Goal: Ask a question

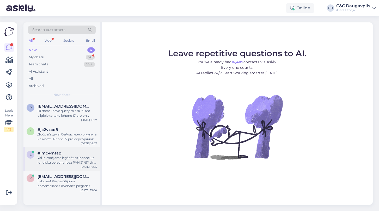
click at [58, 163] on div "Vai ir iespējams iegādāties iphone uz juridisku personu (bez PVN 21%)? Un vai n…" at bounding box center [67, 160] width 59 height 9
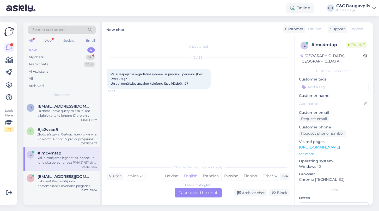
click at [200, 193] on div "Latvian to English Take over the chat" at bounding box center [198, 192] width 47 height 9
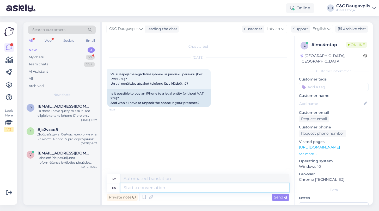
click at [140, 187] on textarea at bounding box center [204, 187] width 169 height 9
type textarea "Sveiki!"
type textarea "Sveiki! Jā"
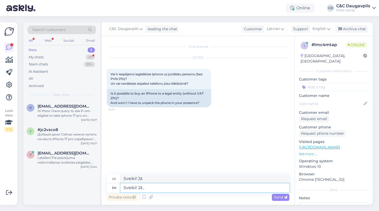
type textarea "Sveiki! Jā , p"
type textarea "Sveiki! Jā,"
type textarea "Sveiki! Jā , poie mu"
type textarea "Sveiki! Jā, poie"
type textarea "Sveiki! Jā , poie mums"
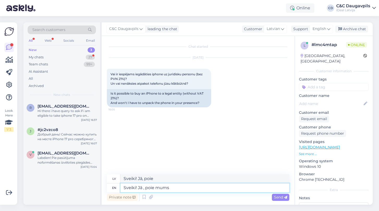
type textarea "Sveiki! Jā, poie mums"
type textarea "Sveiki! Jā , poie mums juridiska pw"
type textarea "Sveiki! Jā , poie mums juridiska"
type textarea "Sveiki! Jā , poie mums juridiska persona"
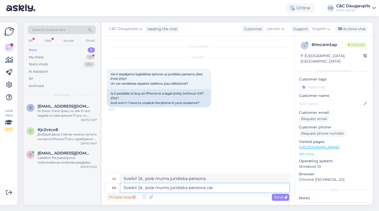
type textarea "Sveiki! Jā , poie mums juridiska persona var"
type textarea "Sveiki! Jā , poie mums juridiska persona var iegādāties"
type textarea "Sveiki! Jā , poie mums juridiska persona var iegādāties ierīci"
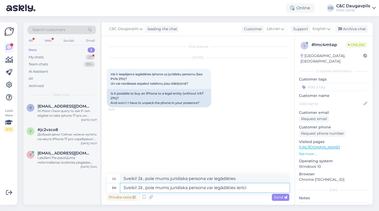
type textarea "Sveiki! Jā , poie mums juridiska persona var ieslēgties"
type textarea "Sveiki! Jā , poie mums juridiska persona var iegādāties [DEMOGRAPHIC_DATA] bez"
type textarea "Sveiki! Jā , poie mums juridiska persona var ieslēgties bez"
type textarea "Sveiki! Jā , poie mums juridiska persona var iegādāties ierīci bez PVN"
type textarea "Sveiki! Jā , poie mums juridiska persona var uzstādīt bez PVN"
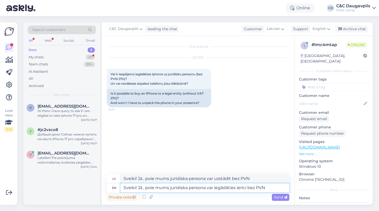
type textarea "Sveiki! Jā , poie mums juridiska persona var iegādāties ierīci bez PVN ."
type textarea "Sveiki! Jā , poie mums juridiska persona var ieslēgties bez PVN"
type textarea "Sveiki! Jā , poie mums juridiska persona var iegādāties ierīci bez PVN"
type textarea "Sveiki! Jā , poie mums juridiska persona var uzstādīt bez PVN"
type textarea "Sveiki! Jā , poie mums juridiska persona var iegādāties [DEMOGRAPHIC_DATA] bez …"
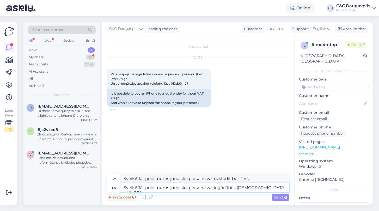
type textarea "Sveiki! Jā , poie mums juridiska persona var ieslēgties bez PVN,"
click at [149, 188] on textarea "Sveiki! Jā , poie mums juridiska persona var iegādāties [DEMOGRAPHIC_DATA] bez …" at bounding box center [204, 187] width 169 height 9
type textarea "Sveiki! Jā , pie mums juridiska persona var iegādāties ierīci bez PVN,"
type textarea "Sveiki! Jā , pie mums juridiska persona var uzstādīt bez PVN,"
click at [268, 188] on textarea "Sveiki! Jā , pie mums juridiska persona var iegādāties ierīci bez PVN," at bounding box center [204, 187] width 169 height 9
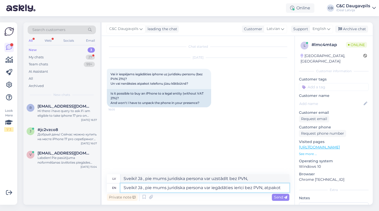
type textarea "Sveiki! Jā , pie mums juridiska persona var iegādāties ierīci bez PVN, atpakot"
type textarea "Sveiki! Jā , pie mums juridiska persona var uzstādīt bez PVN, atpakot"
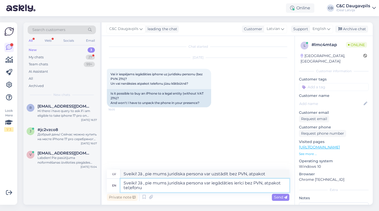
type textarea "Sveiki! Jā , pie mums juridiska persona var iegādāties ierīci bez PVN, atpakot …"
type textarea "Sveiki! Jā , pie mums juridiska persona var uzstādīt bez PVN, atpakot tel;efonu"
type textarea "Sveiki! Jā , pie mums juridiska persona var iegādāties ierīci bez PVN, atpakot …"
type textarea "Sveiki! Jā , pie mums juridiska persona var uzstādīt bez PVN, atpakot telefonu"
type textarea "Sveiki! Jā , pie mums juridiska persona var iegādāties ierīci bez PVN, atpakot …"
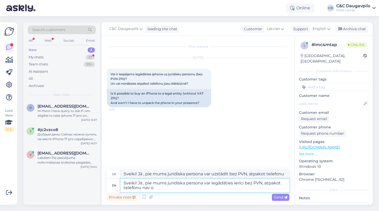
type textarea "Sveiki! Jā , pie mums juridiska persona var uzstādīt bez PVN, atpakot telefonu …"
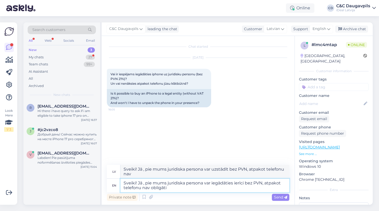
type textarea "Sveiki! Jā , pie mums juridiska persona var iegādāties ierīci bez PVN, atpakot …"
type textarea "Sveiki! Jā , pie mums juridiska persona var uzstādīt bez PVN, atpakot telefonu …"
type textarea "Sveiki! Jā , pie mums juridiska persona var iegādāties ierīci bez PVN, atpakot …"
type textarea "Sveiki! Jā , pie mums juridiska persona var uzstādīt bez PVN, atpakot telefonu …"
type textarea "Sveiki! Jā , pie mums juridiska persona var iegādāties ierīci bez PVN, atpakot …"
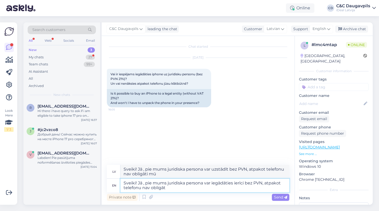
type textarea "Sveiki! Jā , pie mums juridiska persona var uzstādīt bez PVN, atpakot telefonu …"
type textarea "Sveiki! Jā , pie mums juridiska persona var iegādāties ierīci bez PVN, atpakot …"
type textarea "Sveiki! Jā , pie mums juridiska persona var uzstādīt bez PVN, atpakot telefonu …"
type textarea "Sveiki! Jā , pie mums juridiska persona var iegādāties ierīci bez PVN, atpakot …"
type textarea "Sveiki! Jā , pie mums juridiska persona var uzstādīt bez PVN, atpakot telefonu"
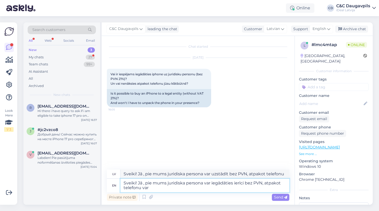
type textarea "Sveiki! Jā , pie mums juridiska persona var iegādāties ierīci bez PVN, atpakot …"
type textarea "Sveiki! Jā , pie mums juridiska persona var uzstādīt bez PVN, atpakot telefonu …"
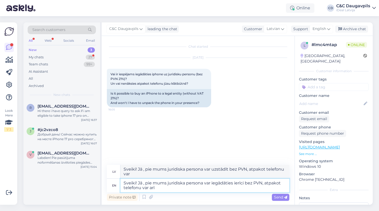
type textarea "Sveiki! Jā , pie mums juridiska persona var iegādāties ierīci bez PVN, atpakot …"
type textarea "Sveiki! Jā , pie mums juridiska persona var uzstādīt bez PVN, atpakot telefonu …"
type textarea "Sveiki! Jā , pie mums juridiska persona var iegādāties ierīci bez PVN, atpakot …"
type textarea "Sveiki! Jā , pie mums juridiska persona var uzstādīt bez PVN, atpakot telefonu …"
type textarea "Sveiki! Jā , pie mums juridiska persona var iegādāties ierīci bez PVN, atpakot …"
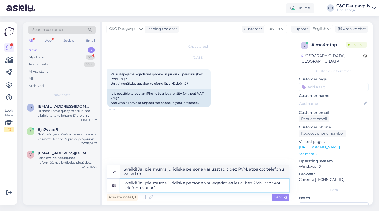
type textarea "Sveiki! Jā , pie mums juridiska persona var uzstādīt bez PVN, atpakot telefonu …"
type textarea "Sveiki! Jā , pie mums juridiska persona var iegādāties ierīci bez PVN, atpakot …"
type textarea "Sveiki! Jā , pie mums juridiska persona var uzstādīt bez PVN, atpakot telefonu …"
type textarea "Sveiki! Jā , pie mums juridiska persona var iegādāties ierīci bez PVN, atpakot …"
type textarea "Sveiki! Jā , pie mums juridiska persona var uzstādīt bez PVN, atpakot telefonu"
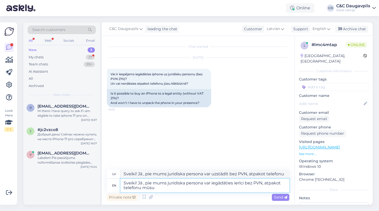
type textarea "Sveiki! Jā , pie mums juridiska persona var iegādāties ierīci bez PVN, atpakot …"
type textarea "Sveiki! Jā , pie mums juridiska persona var uzstādīt bez PVN, atpakot telefonu …"
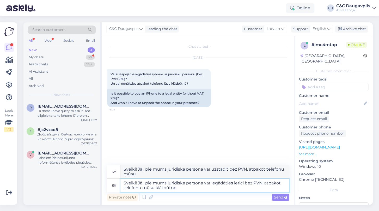
type textarea "Sveiki! Jā , pie mums juridiska persona var iegādāties ierīci bez PVN, atpakot …"
type textarea "Sveiki! Jā , pie mums juridiska persona var uzstādīt bez PVN, atpakot telefonu …"
type textarea "Sveiki! Jā , pie mums juridiska persona var iegādāties ierīci bez PVN, atpakot …"
type textarea "Sveiki! Jā , pie mums juridiska persona var uzstādīt bez PVN, atpakot telefonu …"
type textarea "Sveiki! Jā , pie mums juridiska persona var iegādāties ierīci bez PVN, atpakot …"
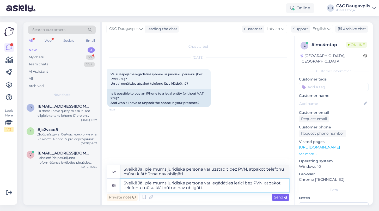
type textarea "Sveiki! Jā , pie mums juridiska persona var uzstādīt bez PVN, atpakot telefonu …"
click at [175, 189] on textarea "Sveiki! Jā , pie mums juridiska persona var iegādāties ierīci bez PVN, atpakot …" at bounding box center [204, 186] width 169 height 14
type textarea "Sveiki! Jā , pie mums juridiska persona var iegādāties ierīci bez PVN, atpakot …"
type textarea "Sveiki! Jā , pie mums juridiska persona var uzstādīt bez PVN, atpakot telefonu …"
click at [227, 185] on textarea "Sveiki! Jā , pie mums juridiska persona var iegādāties ierīci bez PVN, atpakot …" at bounding box center [204, 186] width 169 height 14
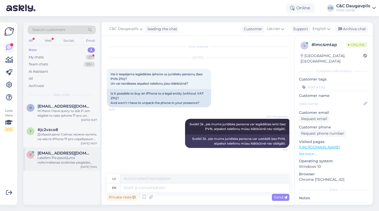
click at [58, 165] on div "v [EMAIL_ADDRESS][DOMAIN_NAME] Labdien! Pie pasūtijuma noformēšanas izvēloties …" at bounding box center [61, 158] width 77 height 23
